Goal: Obtain resource: Download file/media

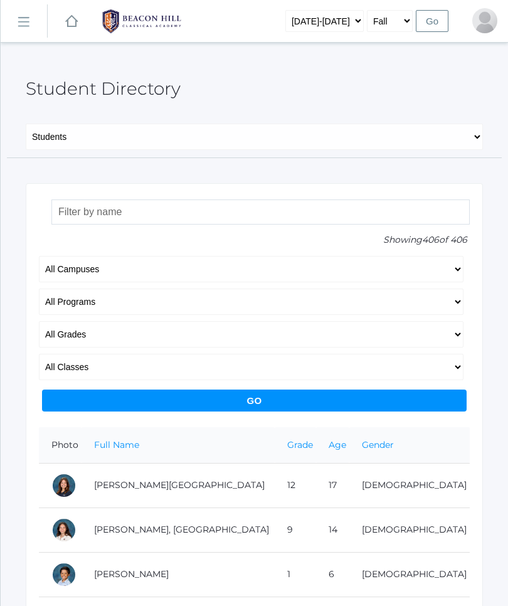
click at [28, 17] on rect at bounding box center [23, 23] width 20 height 20
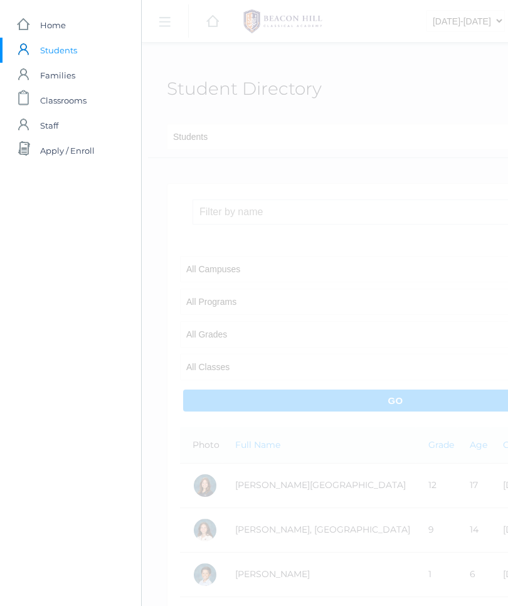
click at [87, 23] on link "icons/ui/navigation/home Created with Sketch. Home" at bounding box center [70, 25] width 141 height 25
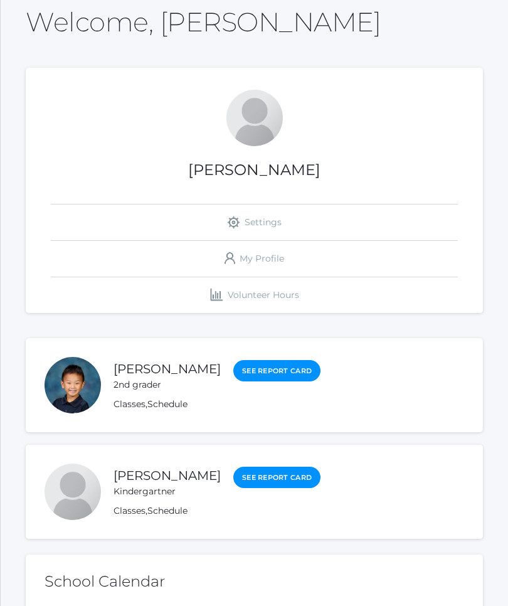
scroll to position [72, 0]
click at [134, 514] on link "Classes" at bounding box center [130, 510] width 32 height 11
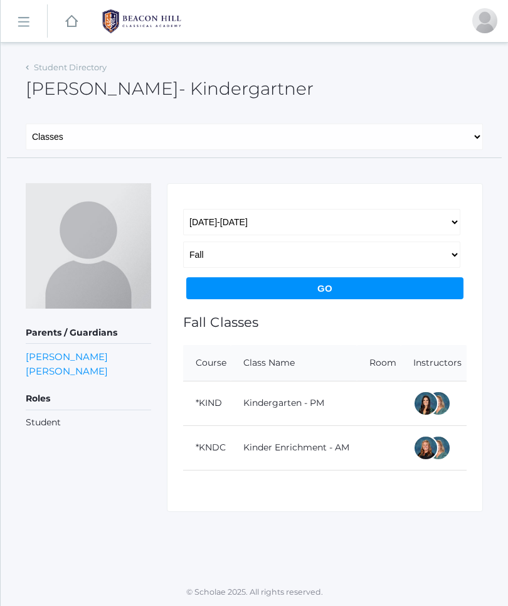
click at [95, 139] on select "General Family Lesson Plans Attendance Contacts Classes Schedule Grades Medical" at bounding box center [254, 137] width 457 height 26
select select "/students/4275/lesson-plans"
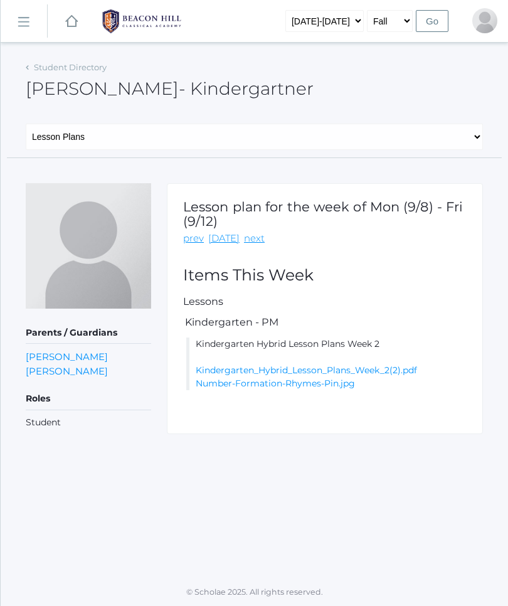
click at [412, 367] on link "Kindergarten_Hybrid_Lesson_Plans_Week_2(2).pdf" at bounding box center [306, 369] width 221 height 11
